Goal: Find specific page/section

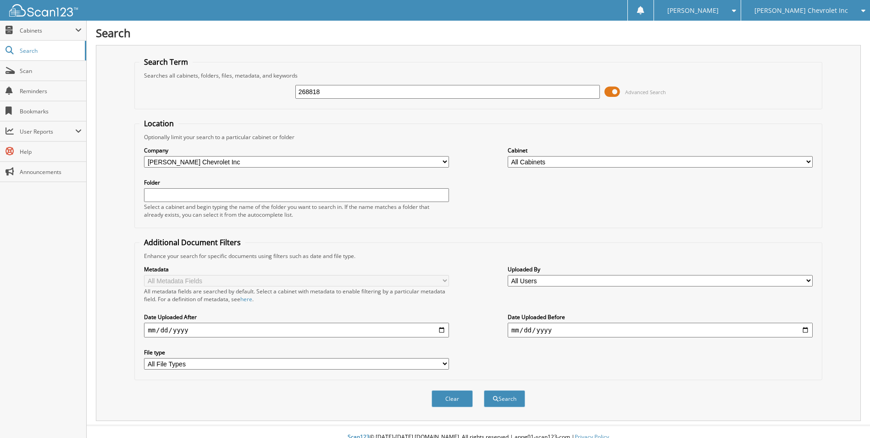
type input "268818"
click at [484, 390] on button "Search" at bounding box center [504, 398] width 41 height 17
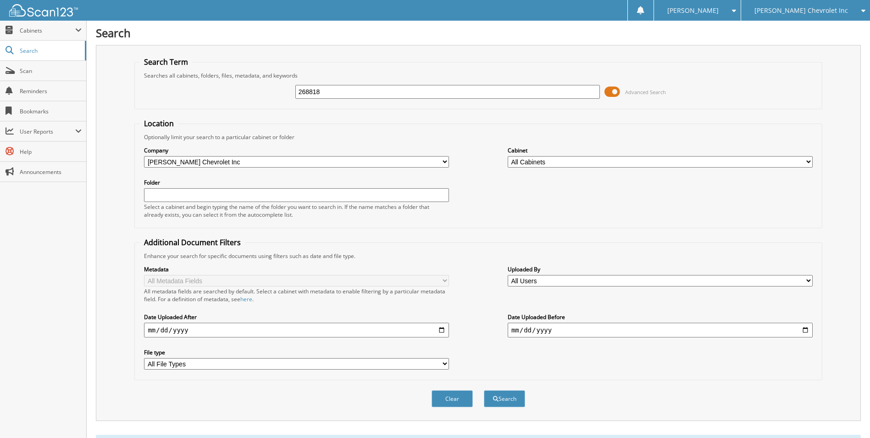
scroll to position [158, 0]
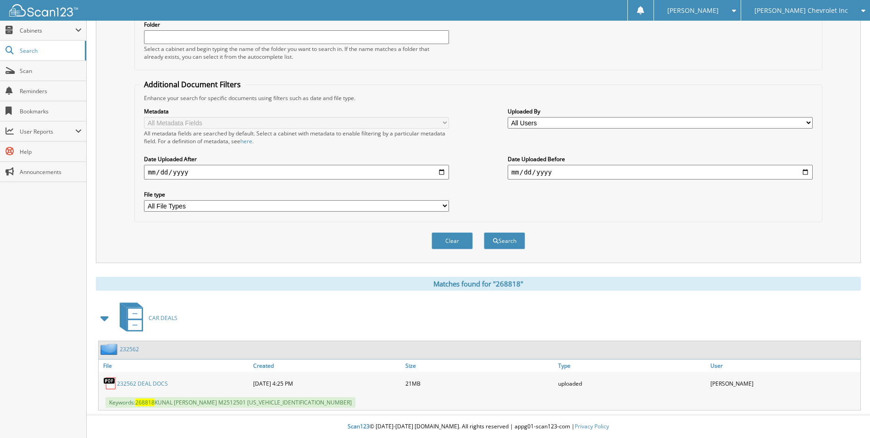
click at [127, 346] on link "232562" at bounding box center [129, 349] width 19 height 8
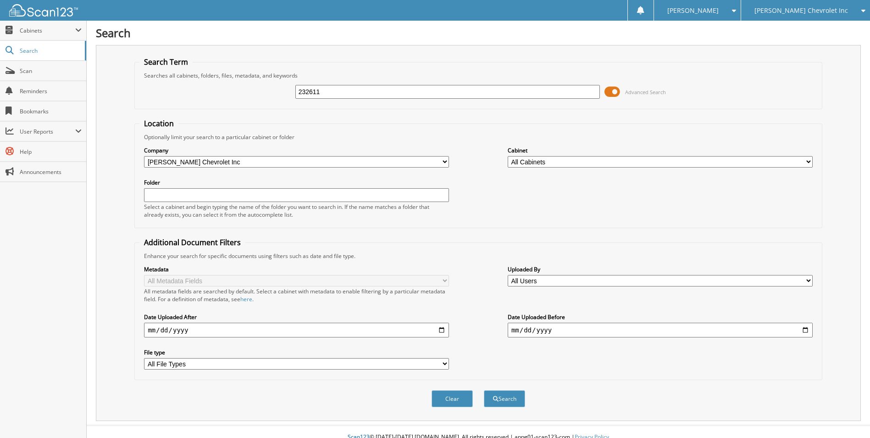
type input "232611"
click at [484, 390] on button "Search" at bounding box center [504, 398] width 41 height 17
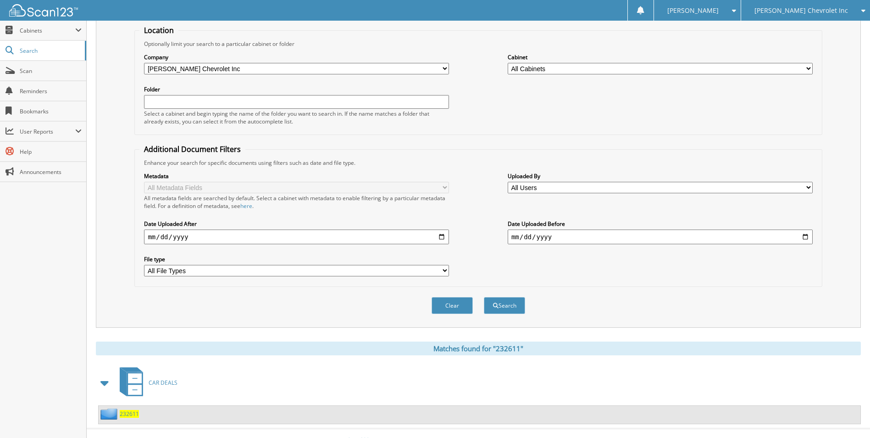
scroll to position [107, 0]
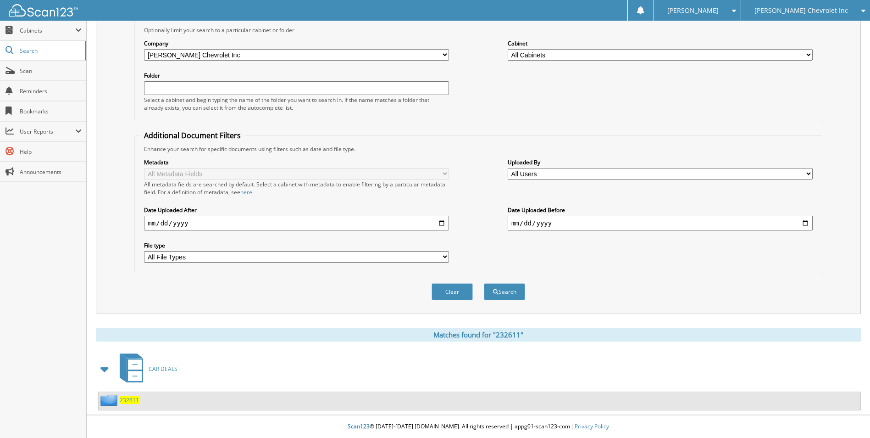
click at [128, 401] on span "232611" at bounding box center [129, 400] width 19 height 8
